Goal: Task Accomplishment & Management: Manage account settings

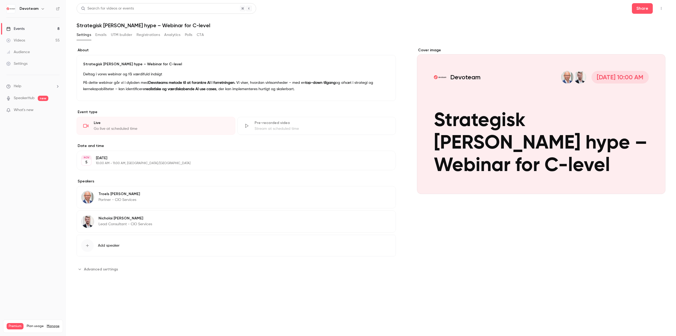
click at [102, 35] on button "Emails" at bounding box center [100, 35] width 11 height 8
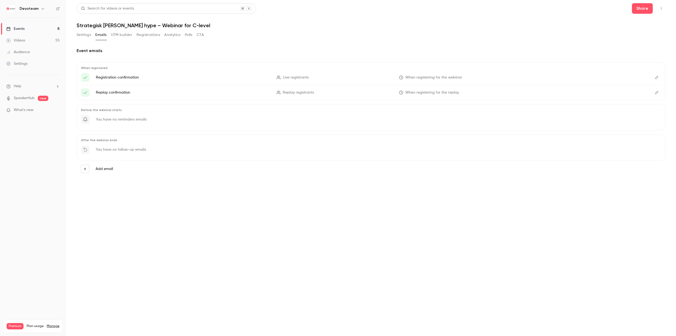
click at [121, 36] on button "UTM builder" at bounding box center [121, 35] width 21 height 8
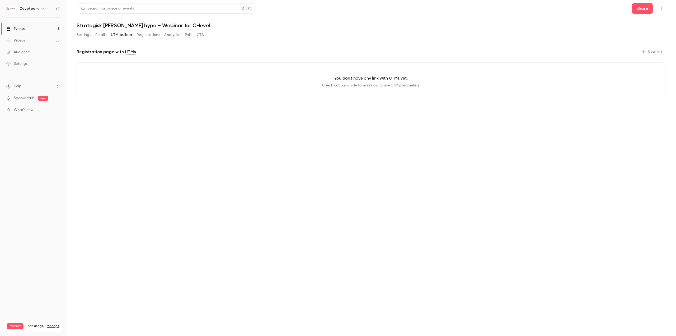
click at [88, 36] on button "Settings" at bounding box center [84, 35] width 15 height 8
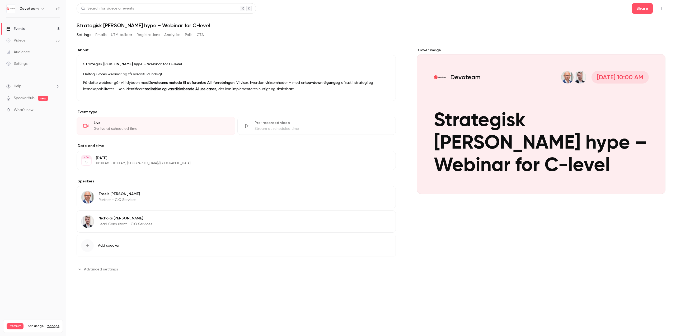
click at [387, 162] on button "Edit" at bounding box center [381, 160] width 19 height 8
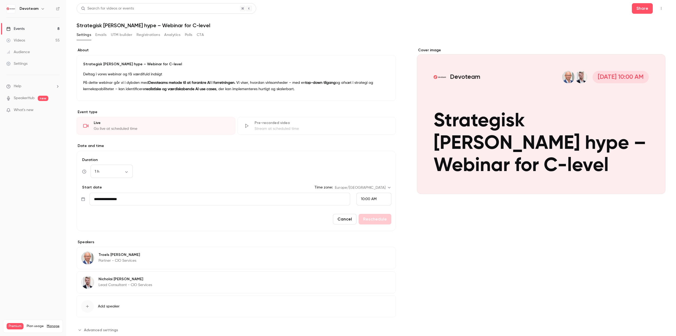
click at [349, 222] on button "Cancel" at bounding box center [345, 219] width 24 height 11
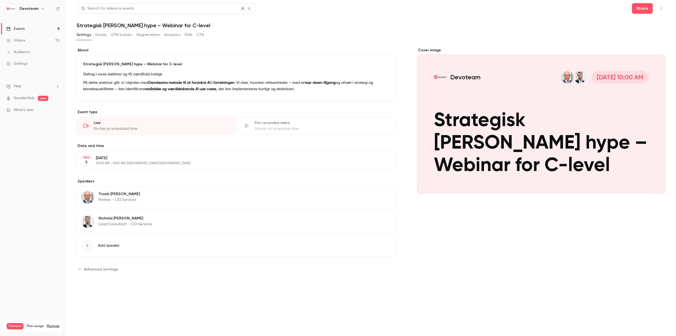
click at [110, 268] on span "Advanced settings" at bounding box center [101, 269] width 34 height 6
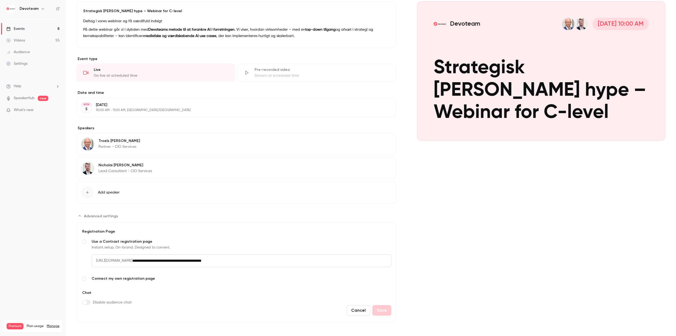
scroll to position [55, 0]
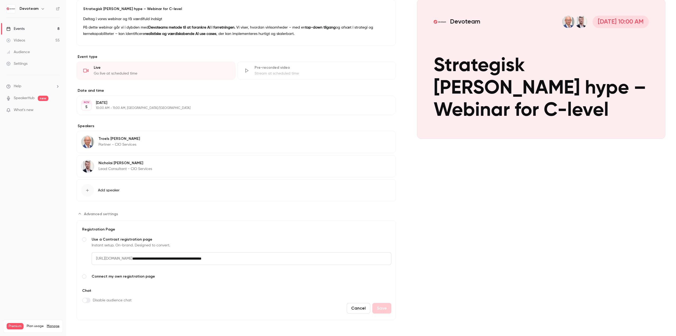
click at [125, 275] on span "Connect my own registration page" at bounding box center [242, 276] width 300 height 5
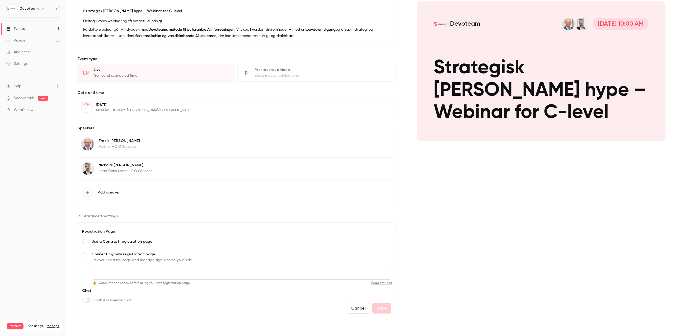
click at [355, 308] on button "Cancel" at bounding box center [359, 308] width 24 height 11
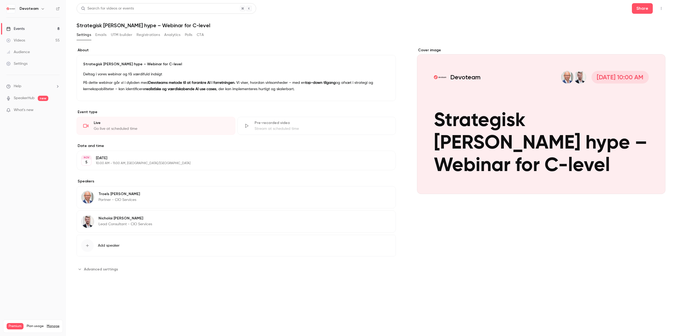
click at [111, 269] on span "Advanced settings" at bounding box center [101, 269] width 34 height 6
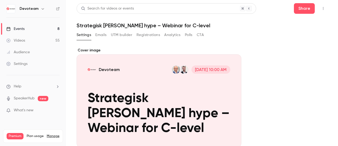
click at [102, 31] on button "Emails" at bounding box center [100, 35] width 11 height 8
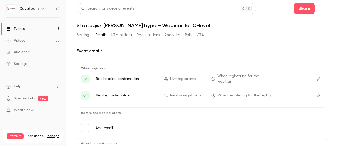
click at [120, 38] on button "UTM builder" at bounding box center [121, 35] width 21 height 8
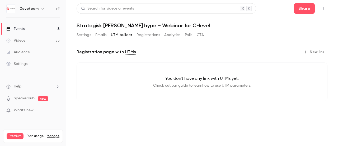
click at [153, 36] on button "Registrations" at bounding box center [149, 35] width 24 height 8
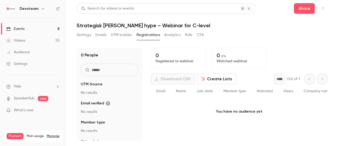
click at [200, 39] on div "Settings Emails UTM builder Registrations Analytics Polls CTA" at bounding box center [140, 36] width 127 height 11
click at [200, 37] on button "CTA" at bounding box center [200, 35] width 7 height 8
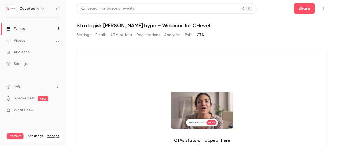
click at [77, 35] on button "Settings" at bounding box center [84, 35] width 15 height 8
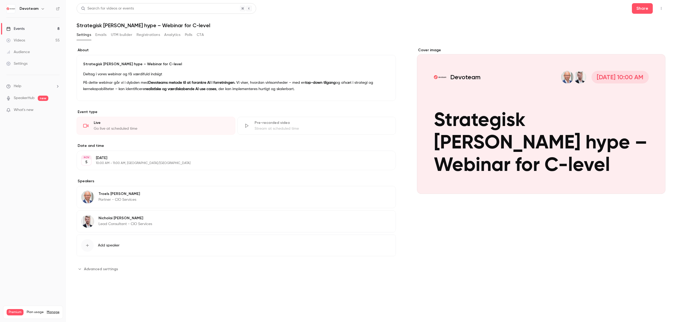
click at [32, 28] on link "Events 8" at bounding box center [33, 29] width 66 height 12
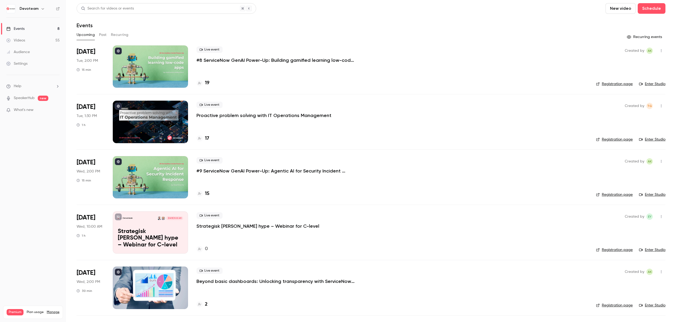
click at [214, 61] on p "#8 ServiceNow GenAI Power-Up: Building gamified learning low-code apps" at bounding box center [276, 60] width 159 height 6
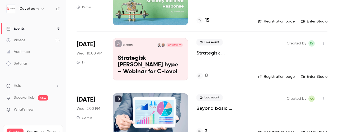
scroll to position [185, 0]
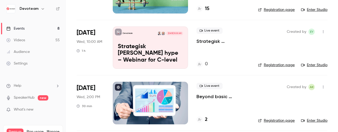
click at [216, 41] on p "Strategisk [PERSON_NAME] hype – Webinar for C-level" at bounding box center [223, 41] width 53 height 6
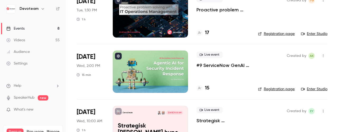
scroll to position [159, 0]
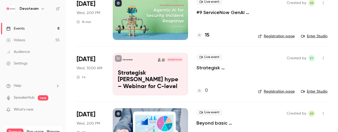
click at [308, 91] on link "Enter Studio" at bounding box center [314, 91] width 26 height 5
drag, startPoint x: 325, startPoint y: 92, endPoint x: 319, endPoint y: 92, distance: 6.3
click at [319, 92] on main "Search for videos or events New video Schedule Events Upcoming Past Recurring R…" at bounding box center [202, 66] width 272 height 132
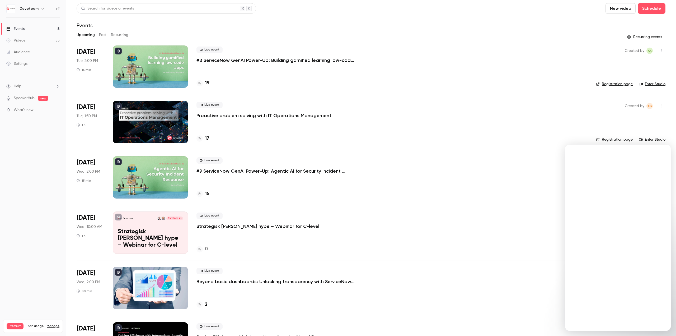
click at [163, 67] on div at bounding box center [150, 66] width 75 height 42
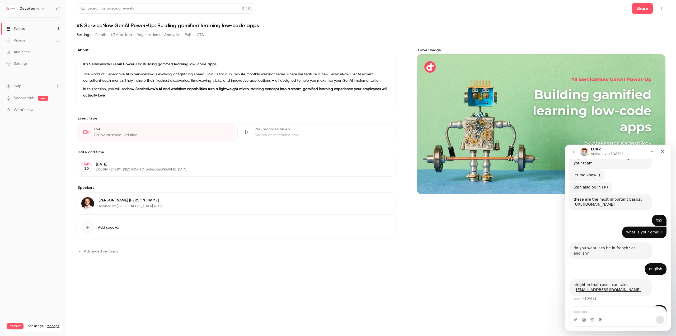
scroll to position [275, 0]
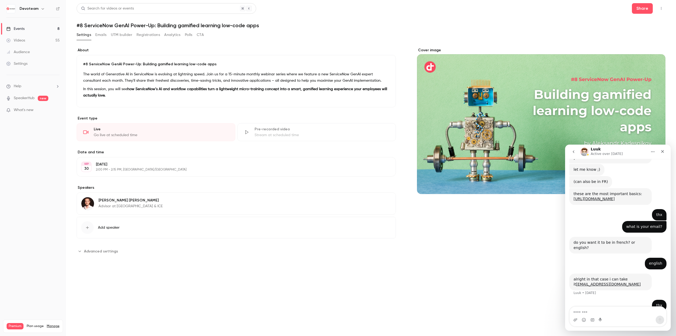
click at [105, 251] on span "Advanced settings" at bounding box center [101, 251] width 34 height 6
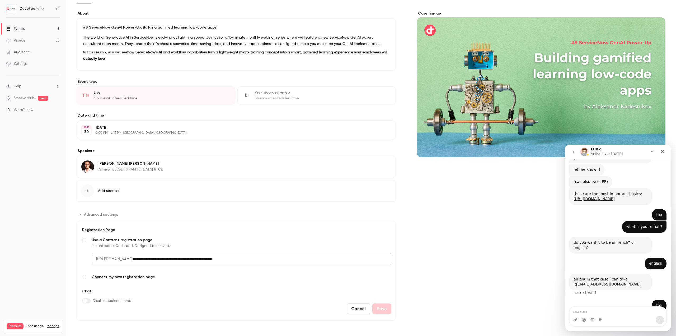
scroll to position [37, 0]
click at [37, 28] on link "Events 8" at bounding box center [33, 29] width 66 height 12
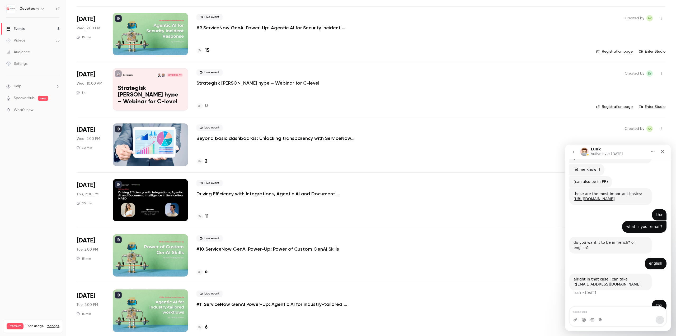
scroll to position [149, 0]
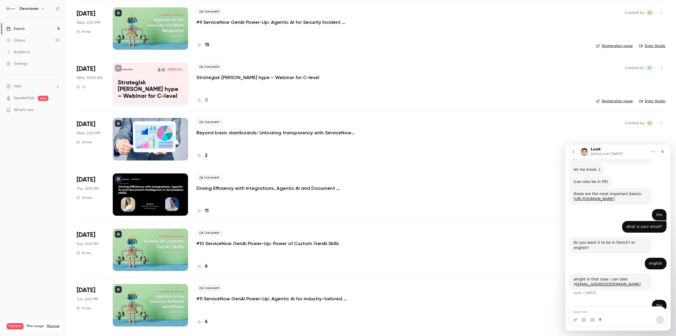
click at [157, 308] on div at bounding box center [150, 305] width 75 height 42
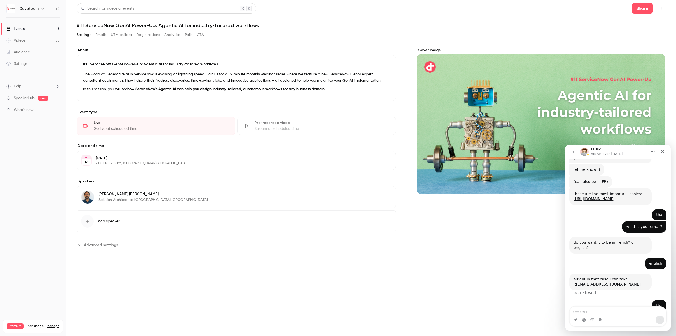
drag, startPoint x: 108, startPoint y: 243, endPoint x: 106, endPoint y: 246, distance: 4.1
click at [108, 243] on span "Advanced settings" at bounding box center [101, 245] width 34 height 6
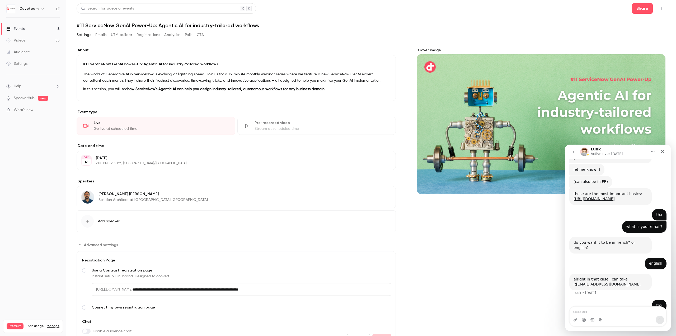
click at [97, 33] on button "Emails" at bounding box center [100, 35] width 11 height 8
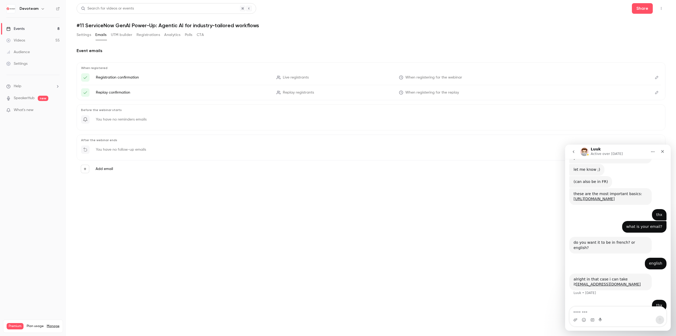
click at [130, 37] on button "UTM builder" at bounding box center [121, 35] width 21 height 8
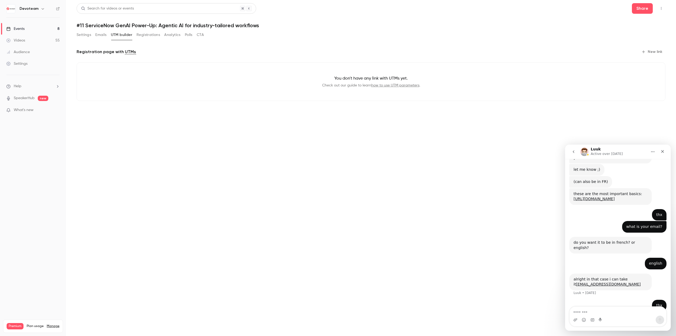
click at [148, 34] on button "Registrations" at bounding box center [149, 35] width 24 height 8
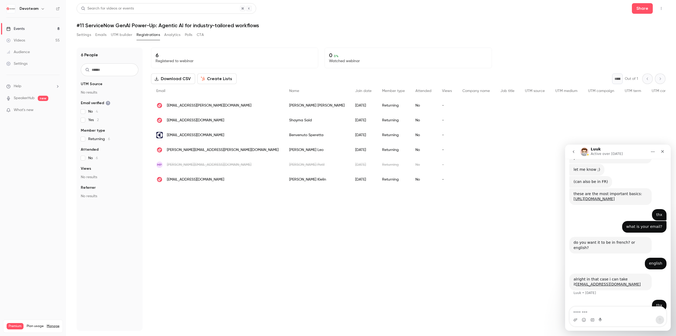
click at [173, 36] on button "Analytics" at bounding box center [172, 35] width 16 height 8
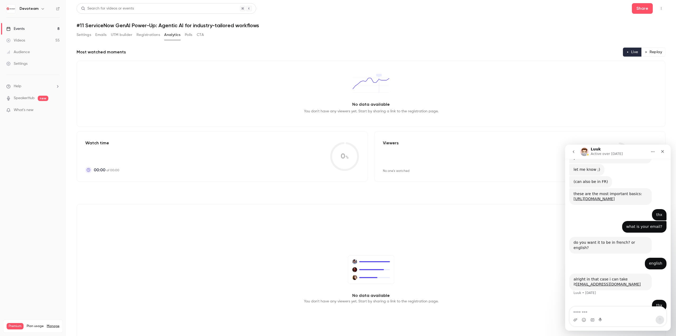
click at [191, 34] on button "Polls" at bounding box center [189, 35] width 8 height 8
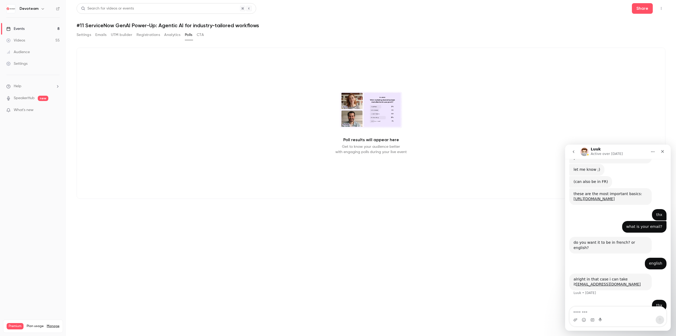
click at [201, 36] on button "CTA" at bounding box center [200, 35] width 7 height 8
